Goal: Find specific page/section: Find specific page/section

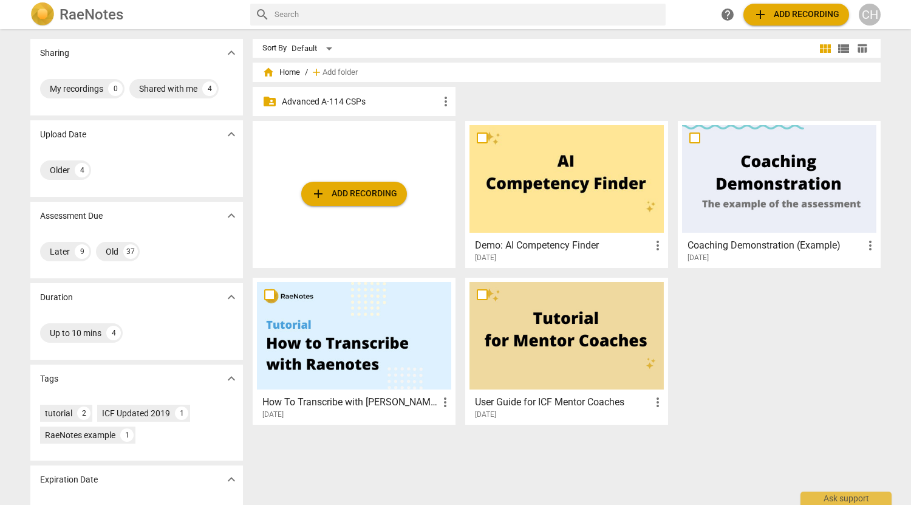
click at [356, 101] on p "Advanced A-114 CSPs" at bounding box center [360, 101] width 157 height 13
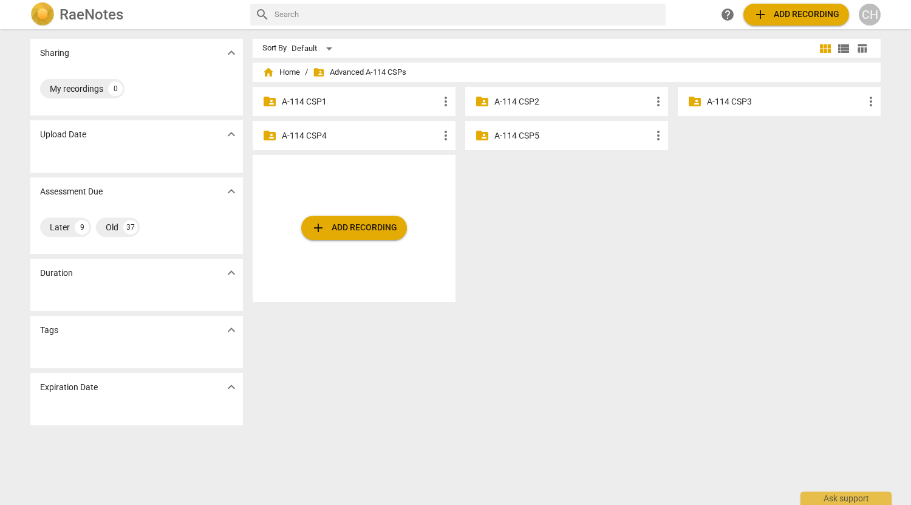
click at [567, 101] on p "A-114 CSP2" at bounding box center [572, 101] width 157 height 13
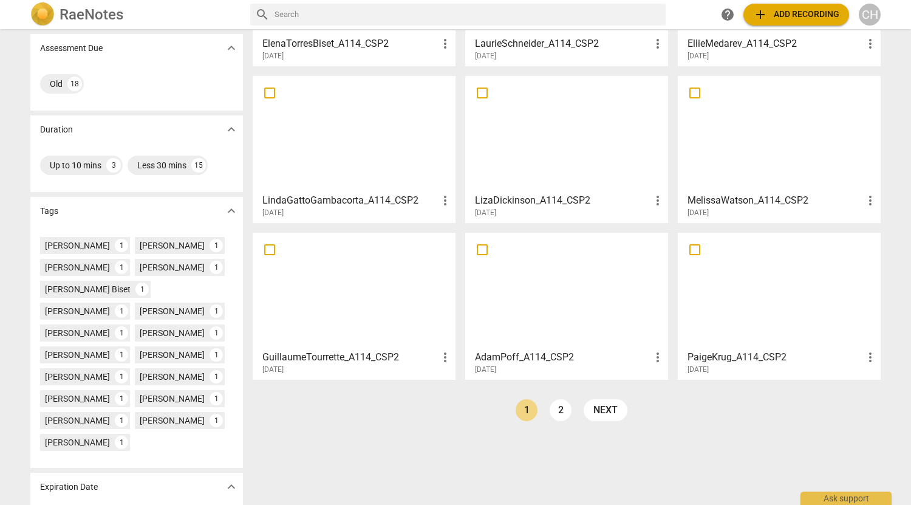
scroll to position [182, 0]
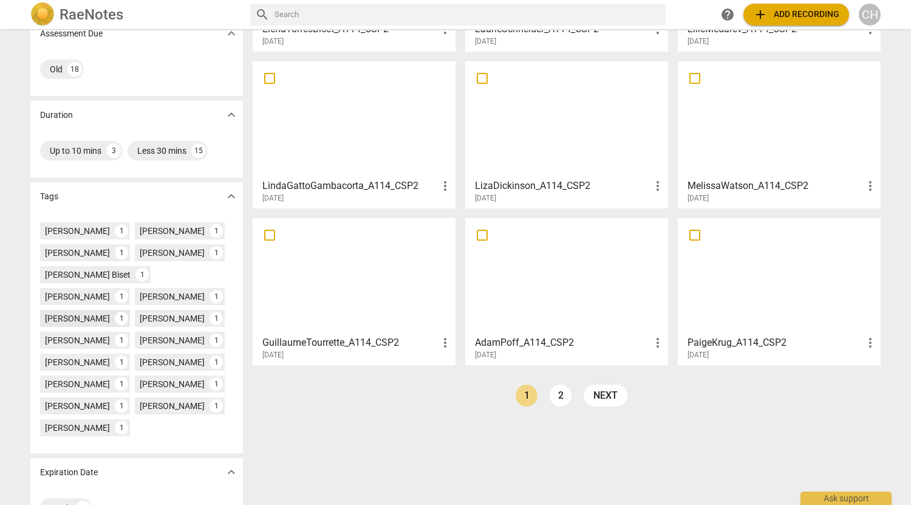
click at [70, 318] on div "[PERSON_NAME]" at bounding box center [77, 318] width 65 height 12
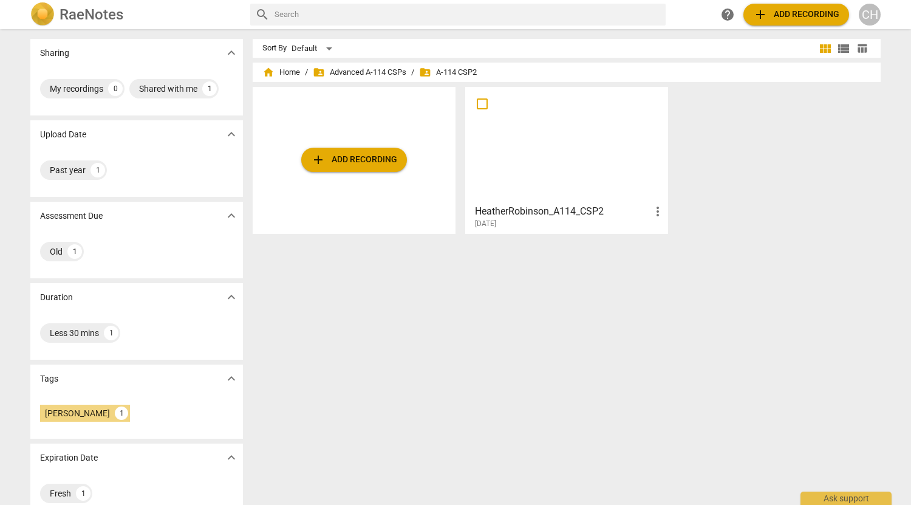
click at [653, 212] on span "more_vert" at bounding box center [657, 211] width 15 height 15
click at [605, 155] on div at bounding box center [455, 252] width 911 height 505
click at [605, 155] on div at bounding box center [566, 144] width 194 height 107
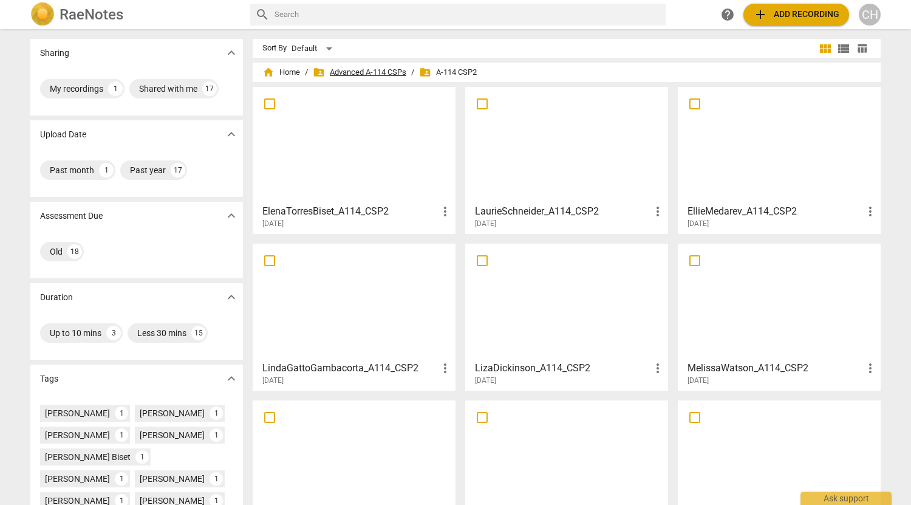
click at [375, 69] on span "folder_shared Advanced A-114 CSPs" at bounding box center [360, 72] width 94 height 12
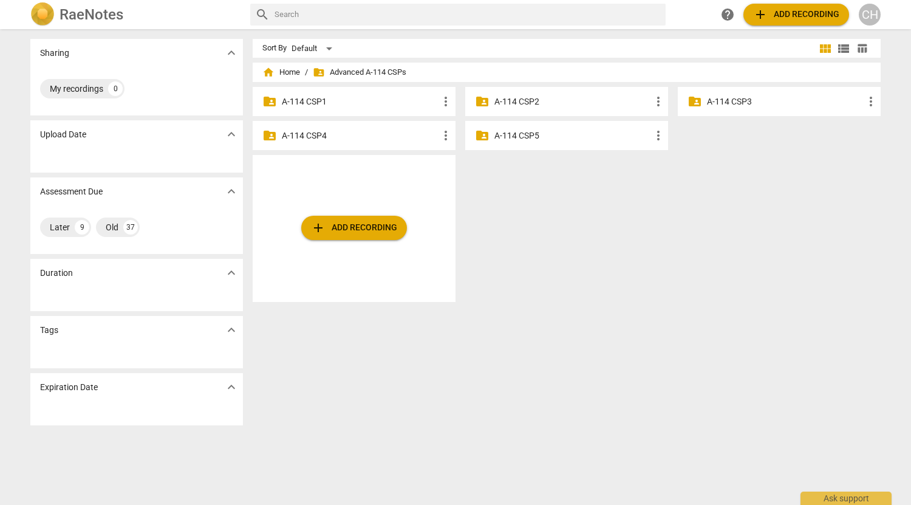
click at [743, 101] on p "A-114 CSP3" at bounding box center [785, 101] width 157 height 13
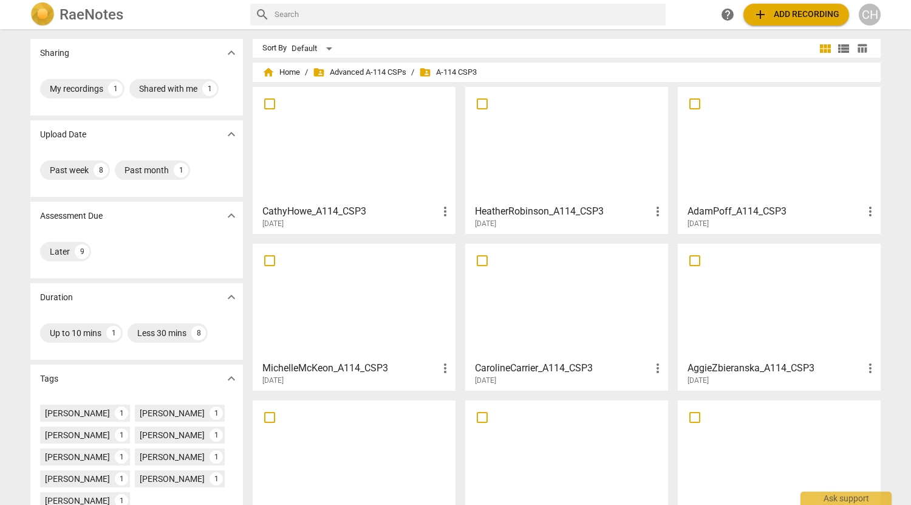
click at [352, 132] on div at bounding box center [354, 144] width 194 height 107
